Goal: Task Accomplishment & Management: Manage account settings

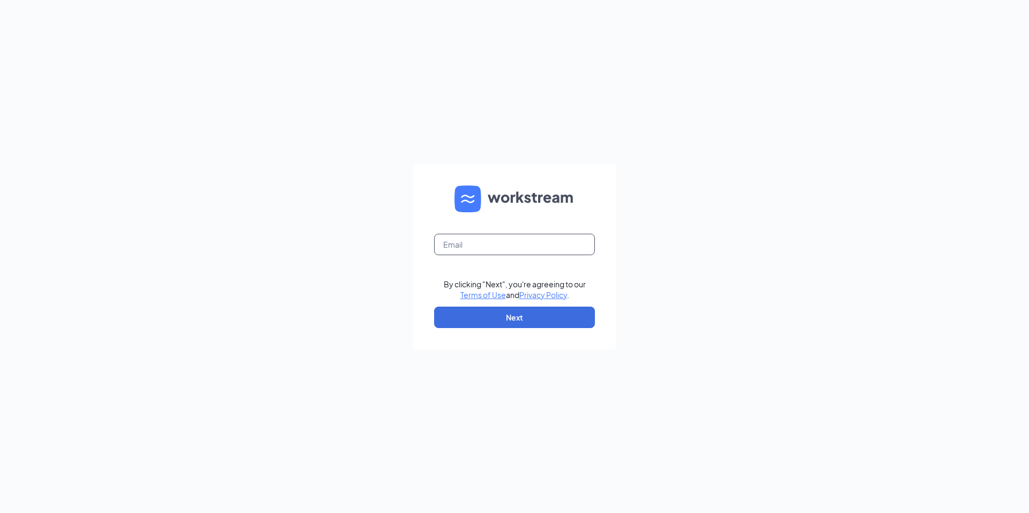
click at [554, 235] on input "text" at bounding box center [514, 244] width 161 height 21
type input "ann@atmahotelgroup.com"
click at [543, 317] on button "Next" at bounding box center [514, 317] width 161 height 21
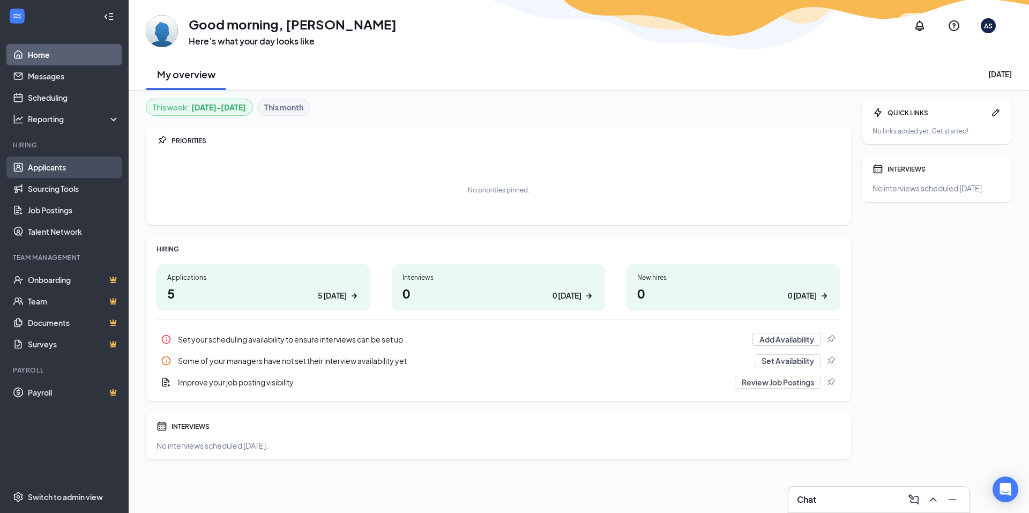
click at [72, 176] on link "Applicants" at bounding box center [74, 166] width 92 height 21
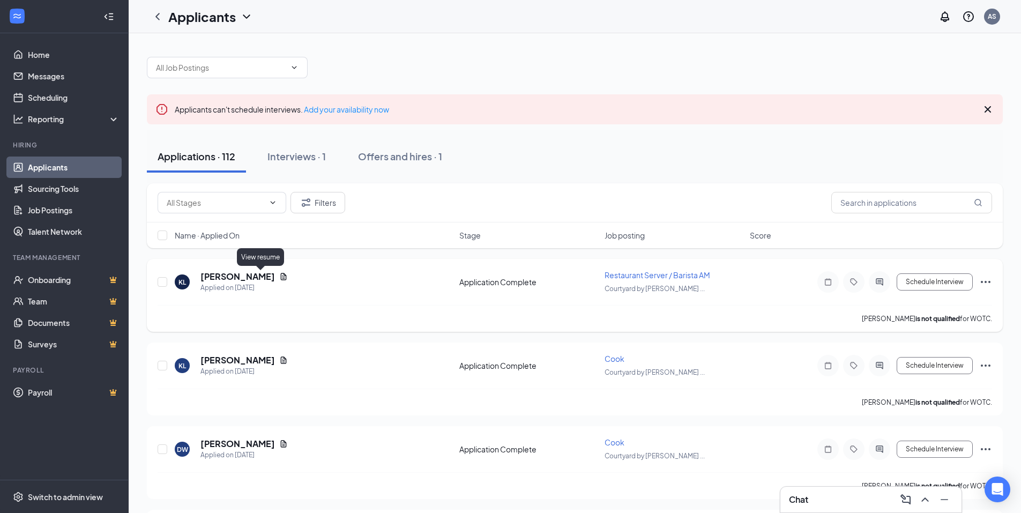
click at [281, 280] on icon "Document" at bounding box center [284, 276] width 6 height 7
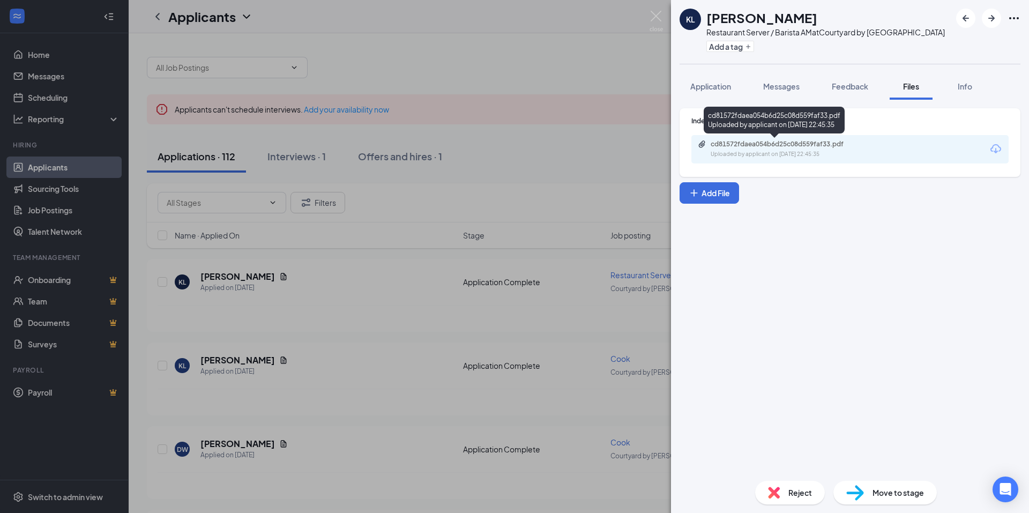
click at [800, 156] on div "Uploaded by applicant on [DATE] 22:45:35" at bounding box center [791, 154] width 161 height 9
click at [434, 374] on div "KL [PERSON_NAME] Restaurant Server / Barista AM at Courtyard by [GEOGRAPHIC_DAT…" at bounding box center [514, 256] width 1029 height 513
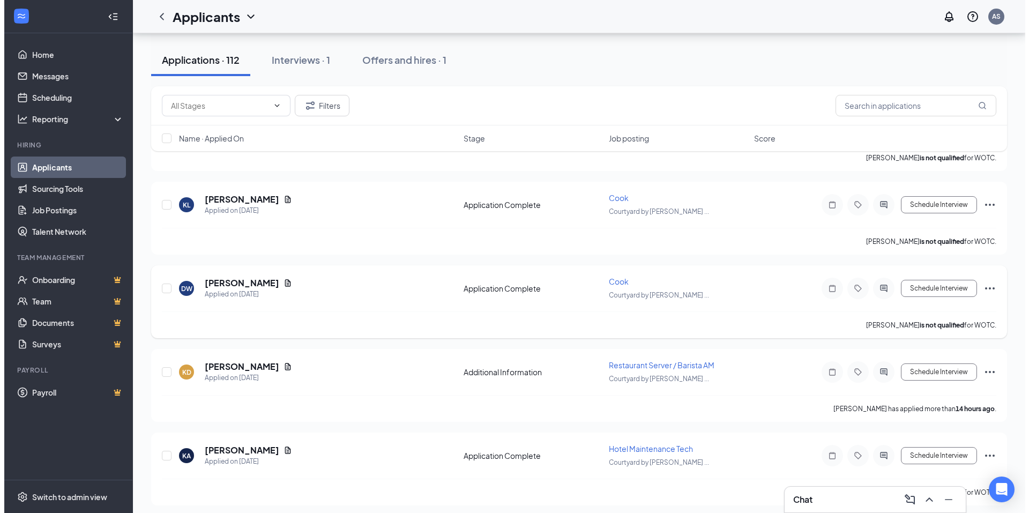
scroll to position [161, 0]
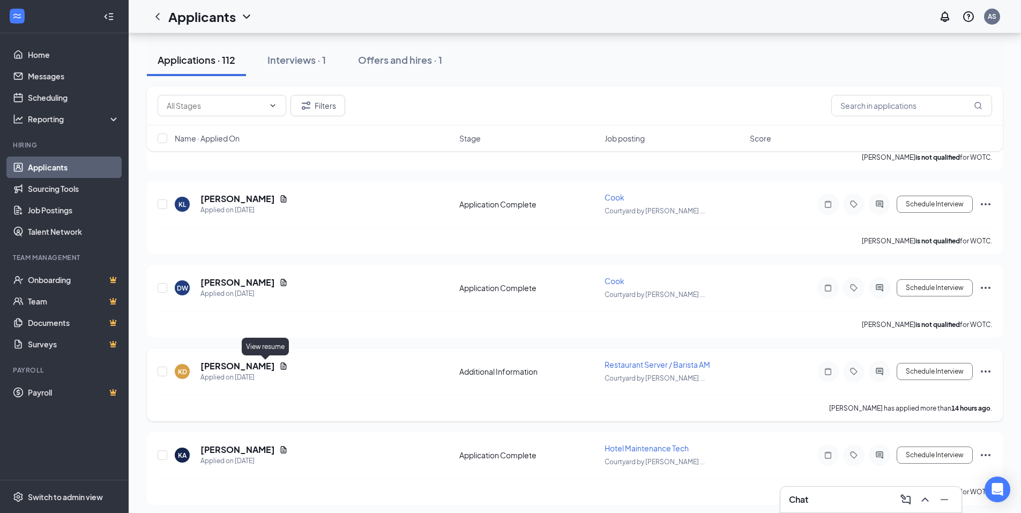
click at [281, 367] on icon "Document" at bounding box center [284, 365] width 6 height 7
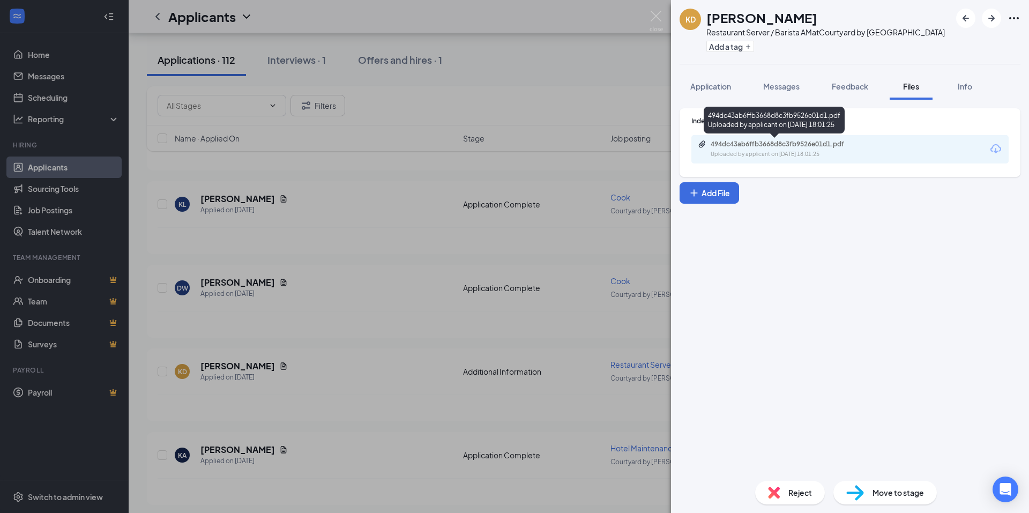
click at [819, 146] on div "494dc43ab6ffb3668d8c3fb9526e01d1.pdf" at bounding box center [786, 144] width 150 height 9
click at [766, 74] on button "Messages" at bounding box center [781, 86] width 58 height 27
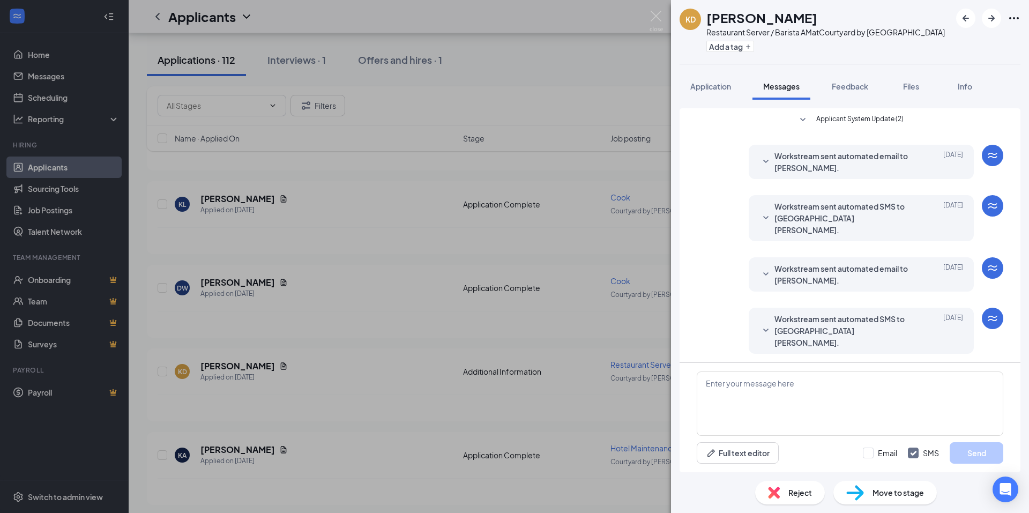
click at [794, 368] on div "Full text editor Email SMS Send" at bounding box center [850, 417] width 341 height 109
click at [794, 396] on textarea at bounding box center [850, 403] width 307 height 64
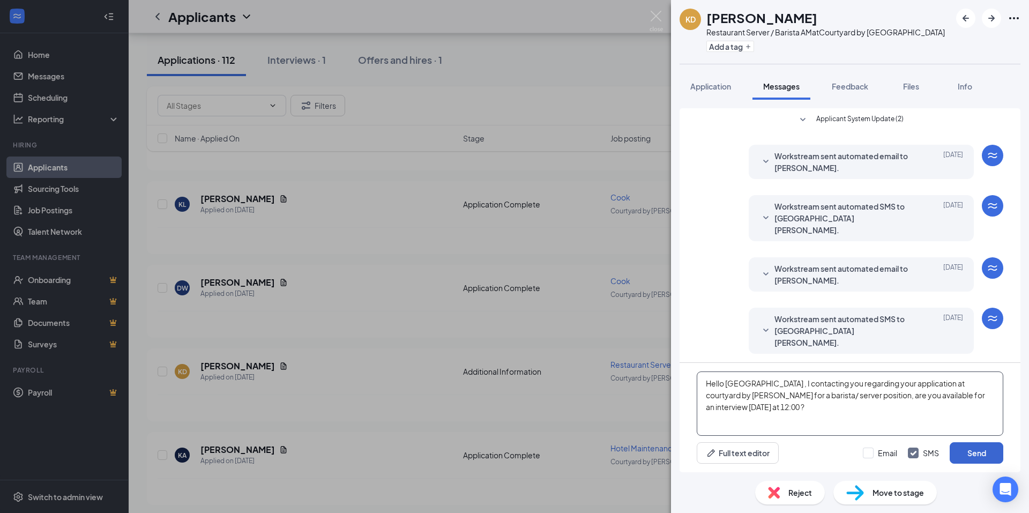
type textarea "Hello [GEOGRAPHIC_DATA] , I contacting you regarding your application at courty…"
click at [981, 459] on button "Send" at bounding box center [977, 452] width 54 height 21
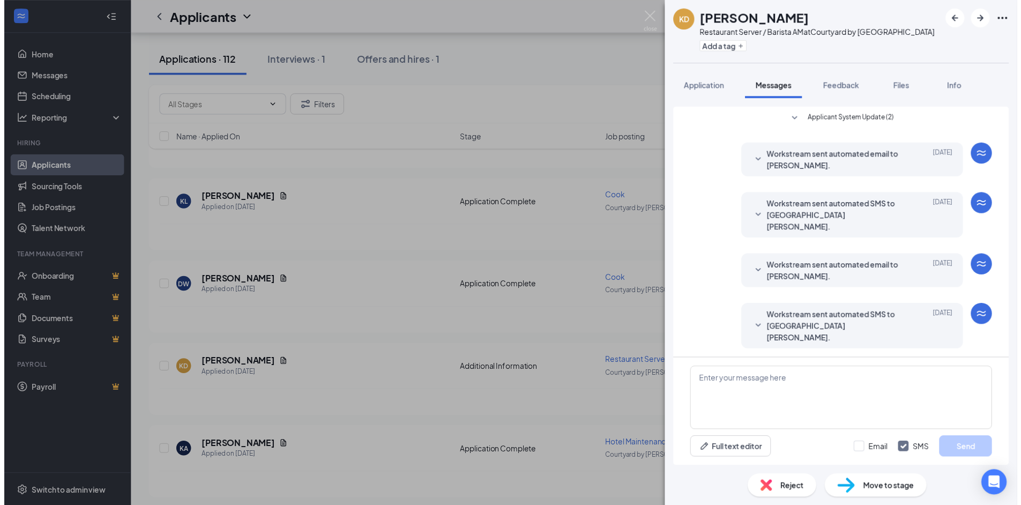
scroll to position [60, 0]
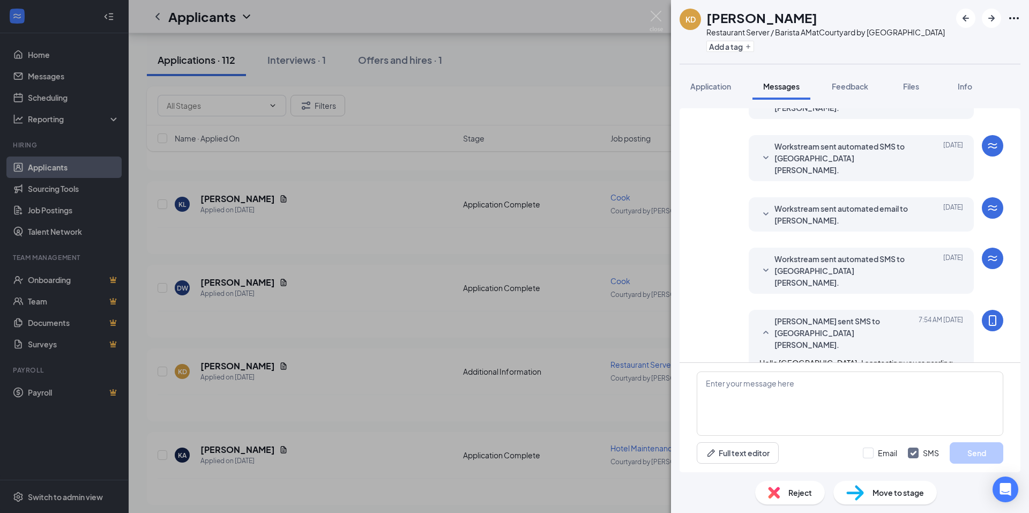
click at [397, 208] on div "KD [PERSON_NAME] Restaurant Server / Barista AM at Courtyard by [GEOGRAPHIC_DAT…" at bounding box center [514, 256] width 1029 height 513
